Goal: Information Seeking & Learning: Learn about a topic

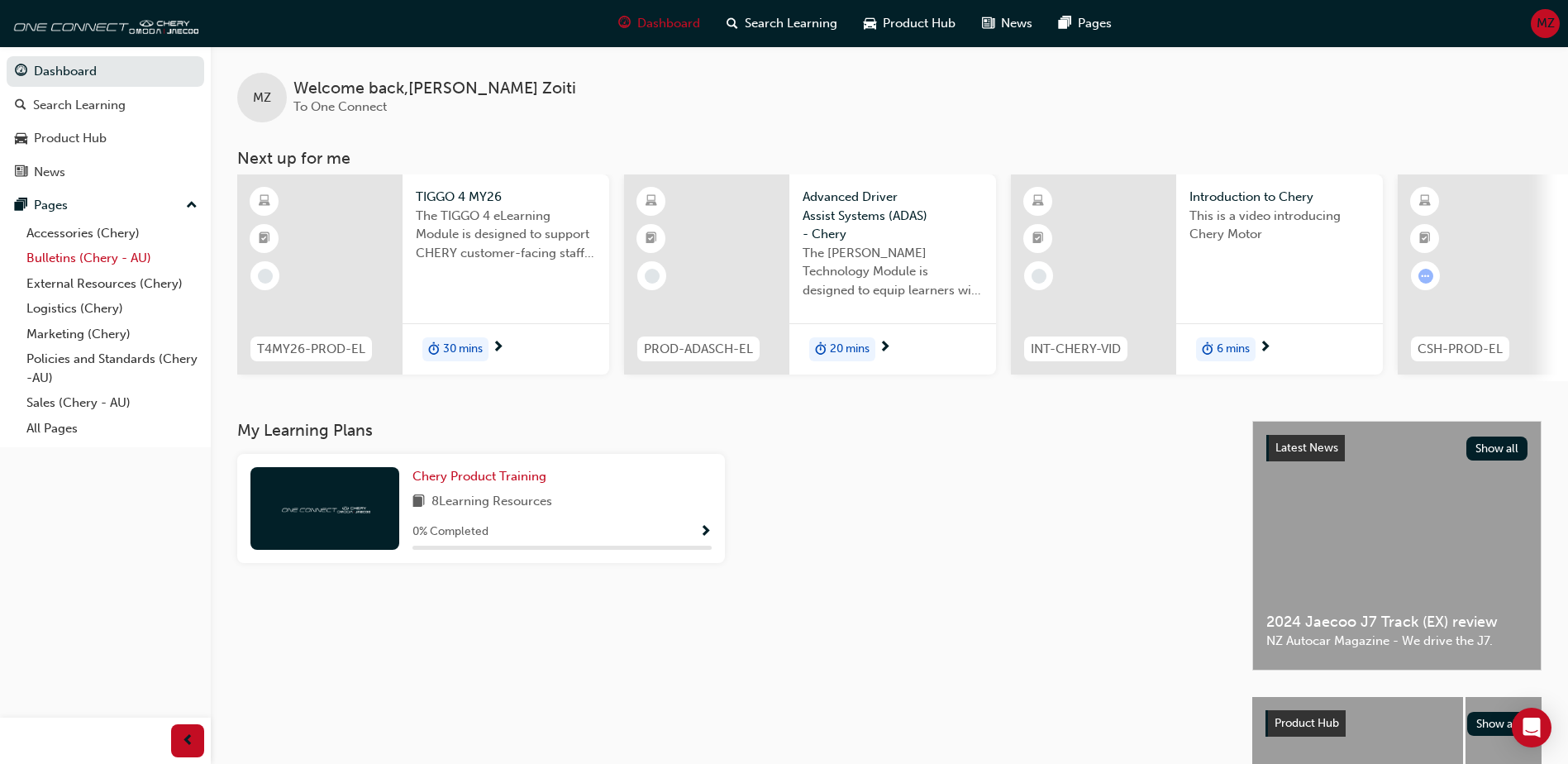
click at [77, 259] on link "Bulletins (Chery - AU)" at bounding box center [112, 259] width 185 height 25
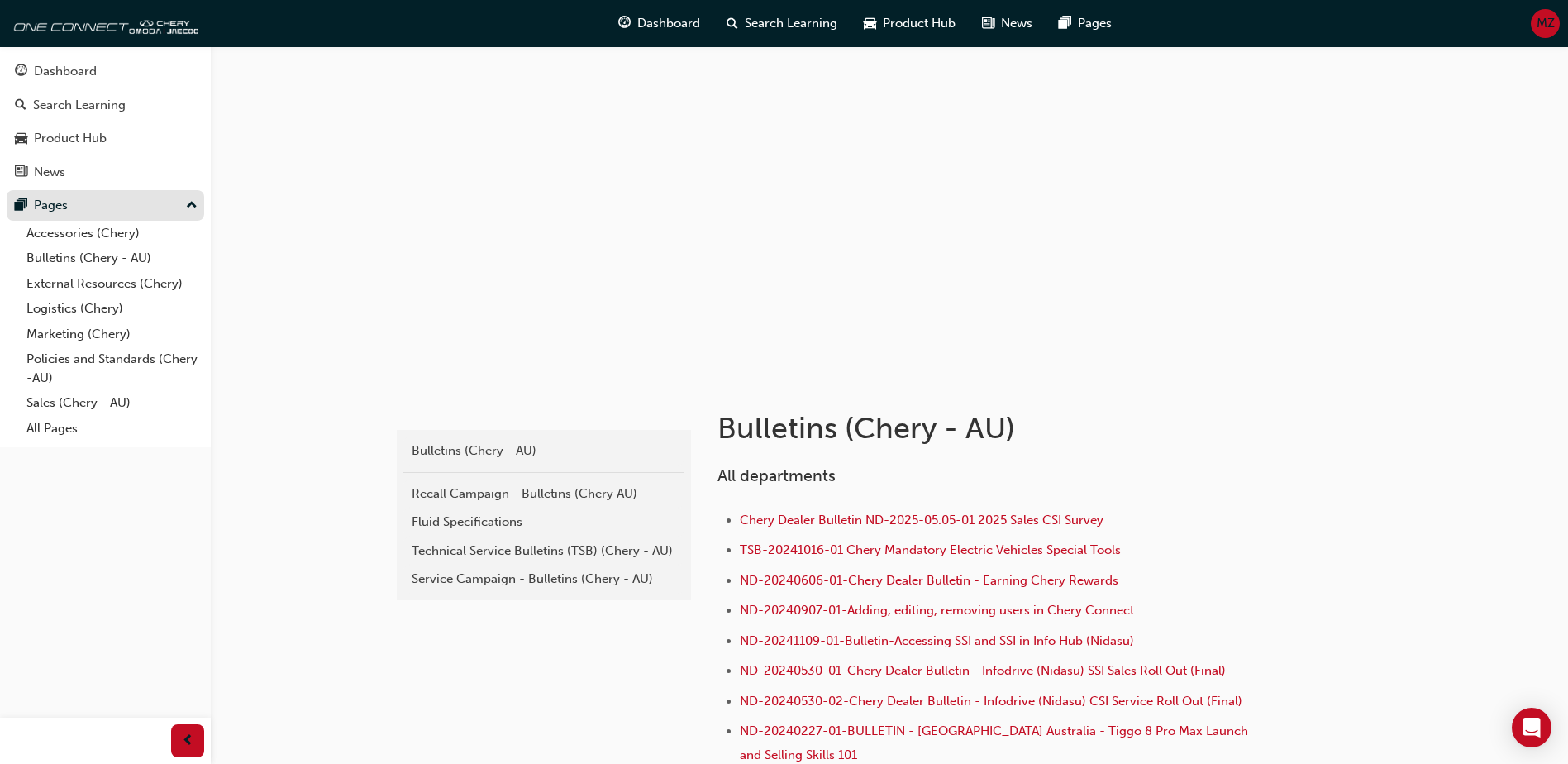
click at [23, 199] on span "pages-icon" at bounding box center [22, 205] width 13 height 15
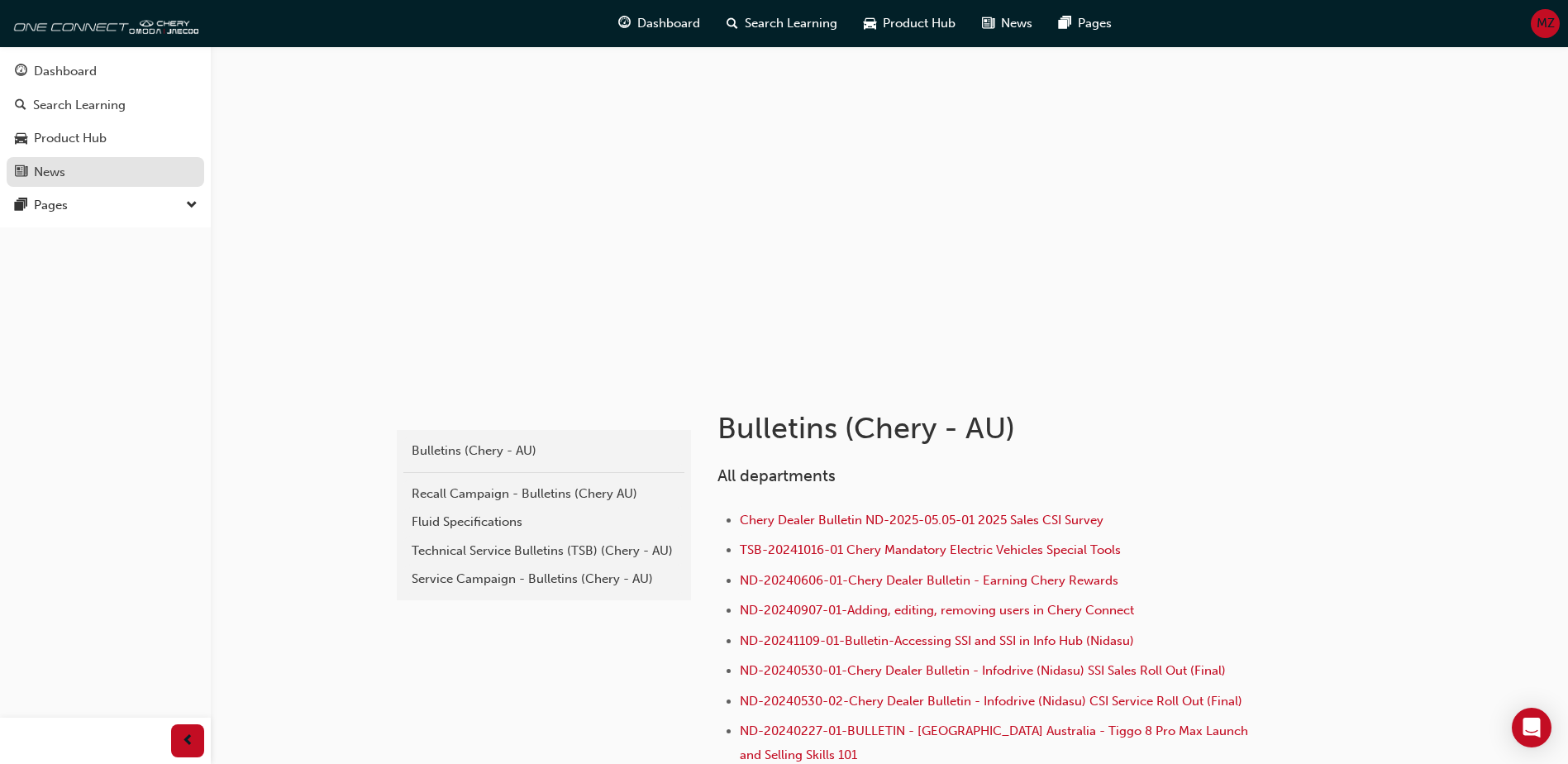
click at [34, 181] on div "News" at bounding box center [105, 172] width 181 height 21
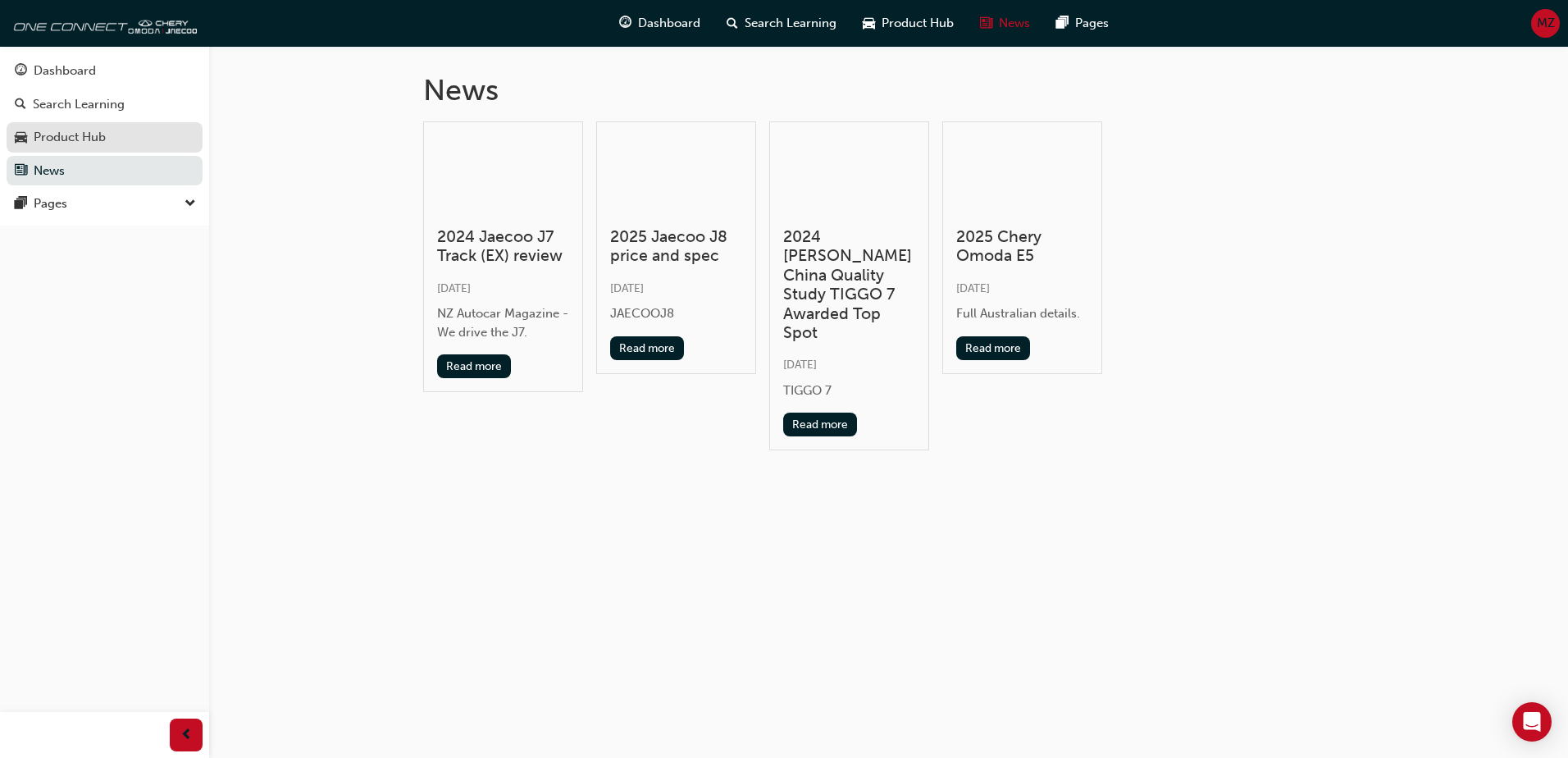
click at [60, 144] on div "Product Hub" at bounding box center [70, 137] width 72 height 19
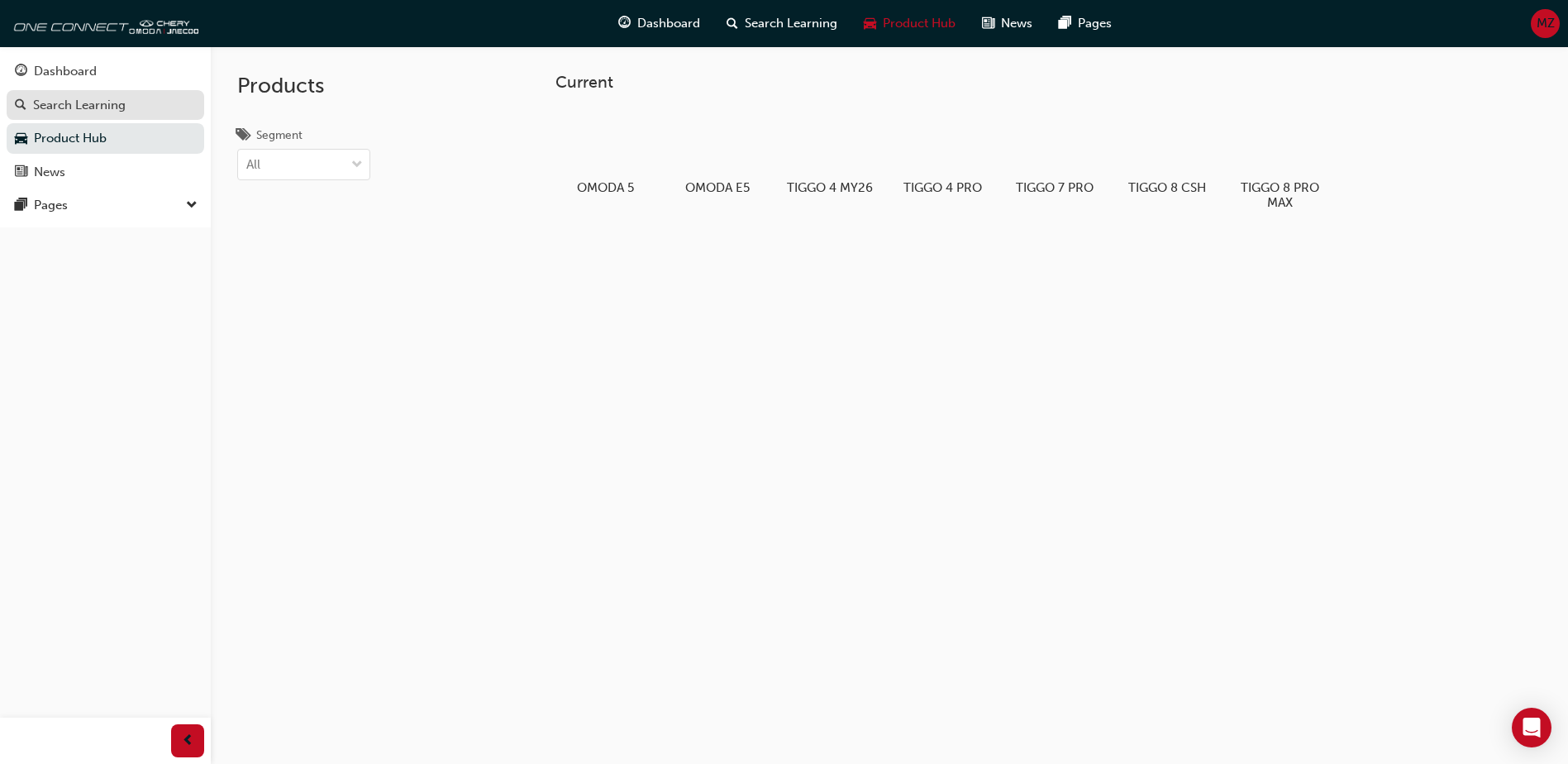
click at [86, 116] on link "Search Learning" at bounding box center [104, 105] width 197 height 31
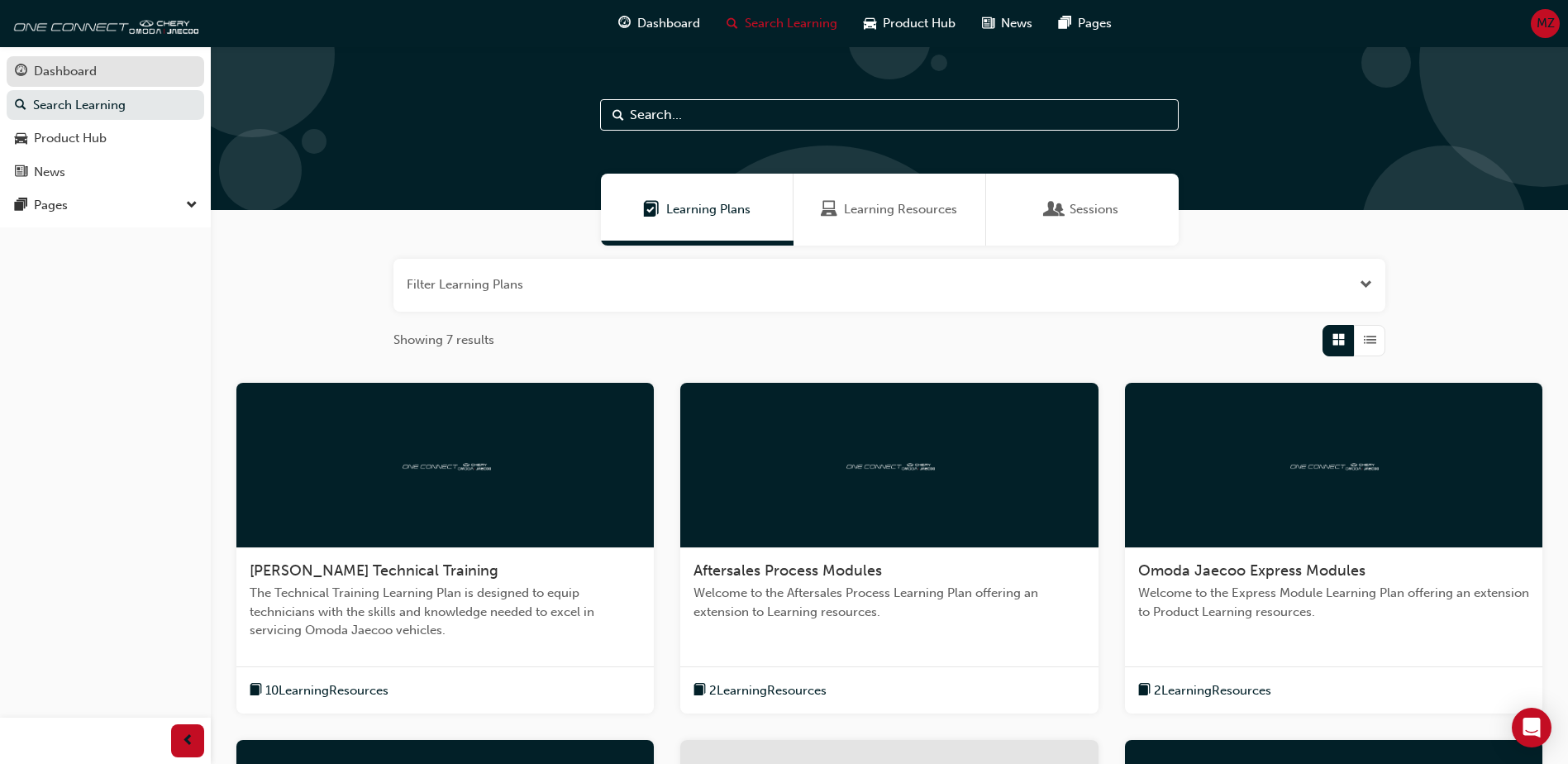
click at [74, 77] on div "Dashboard" at bounding box center [66, 71] width 63 height 19
